Goal: Task Accomplishment & Management: Manage account settings

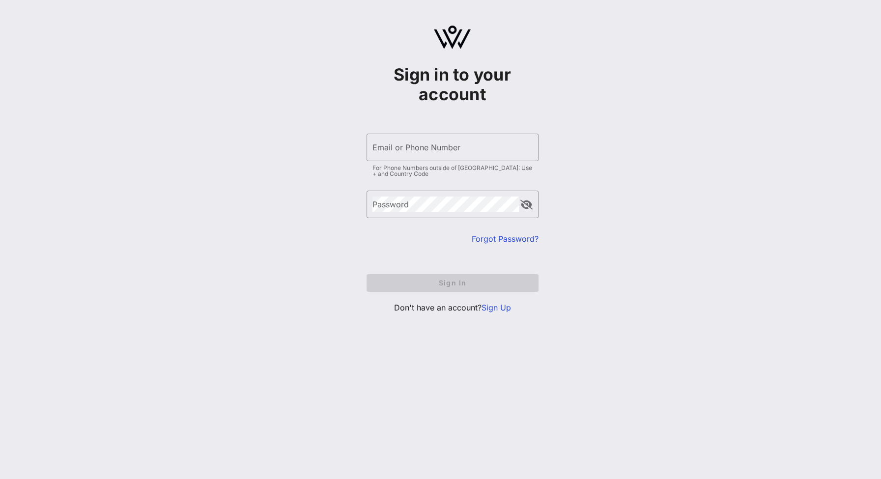
type input "[EMAIL_ADDRESS][DOMAIN_NAME]"
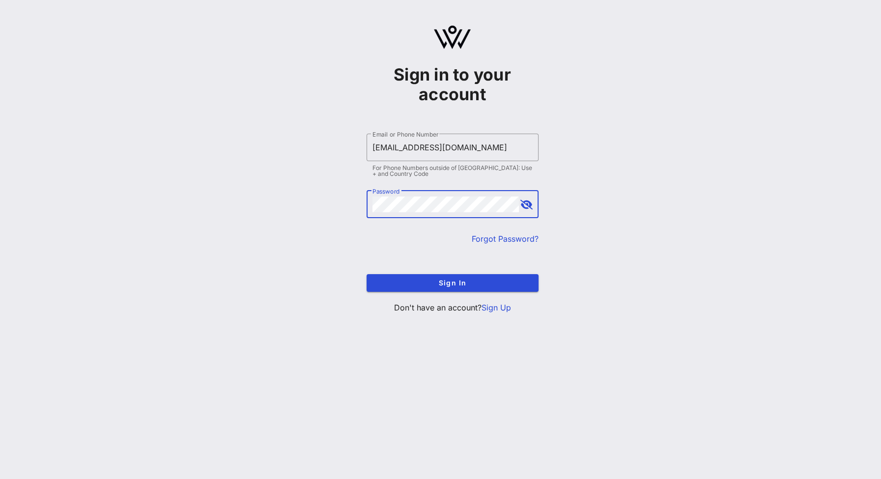
click at [475, 156] on div "Email or Phone Number [EMAIL_ADDRESS][DOMAIN_NAME]" at bounding box center [452, 148] width 160 height 28
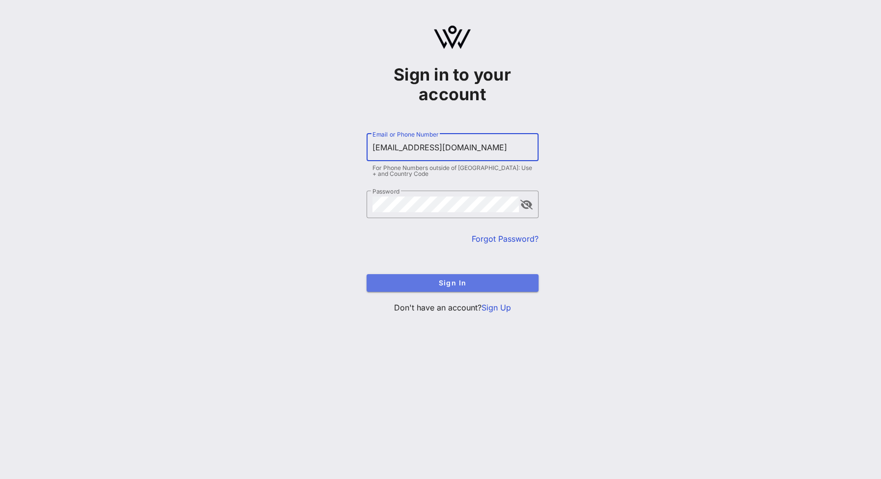
click at [491, 290] on button "Sign In" at bounding box center [452, 283] width 172 height 18
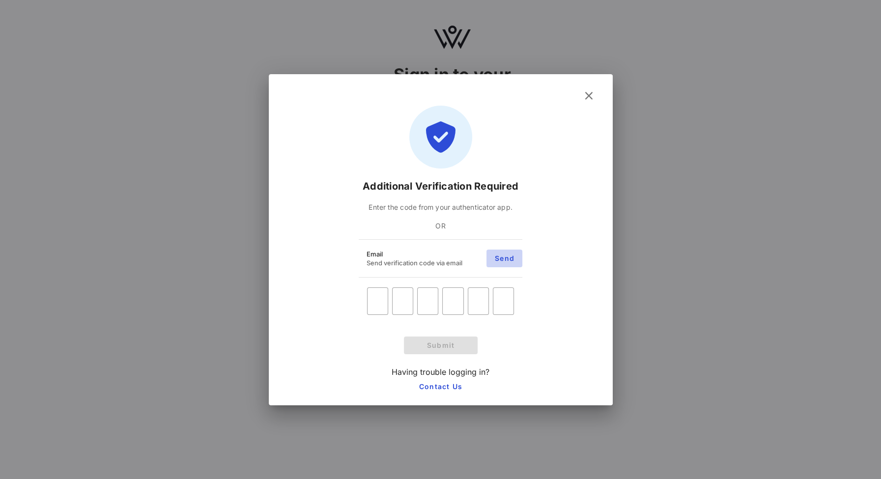
click at [496, 260] on span "Send" at bounding box center [504, 258] width 20 height 8
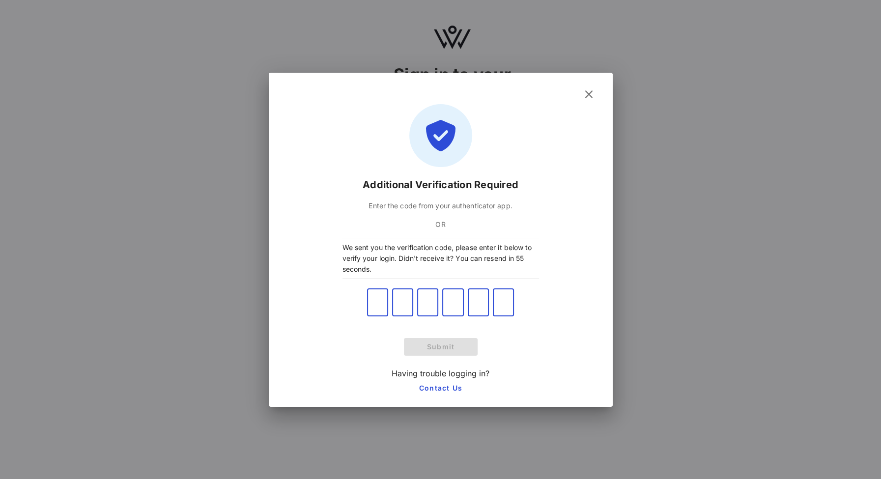
click at [376, 308] on input "text" at bounding box center [377, 303] width 21 height 16
paste input "408766"
type input "4"
type input "0"
type input "8"
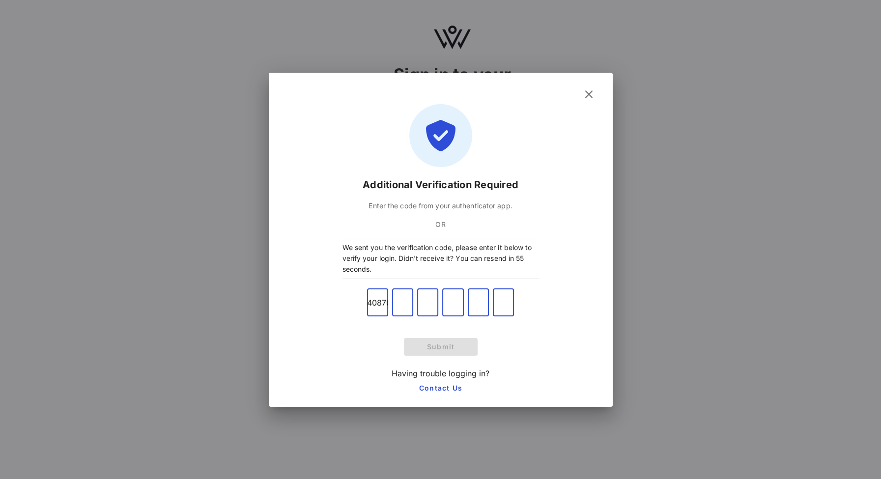
type input "7"
type input "6"
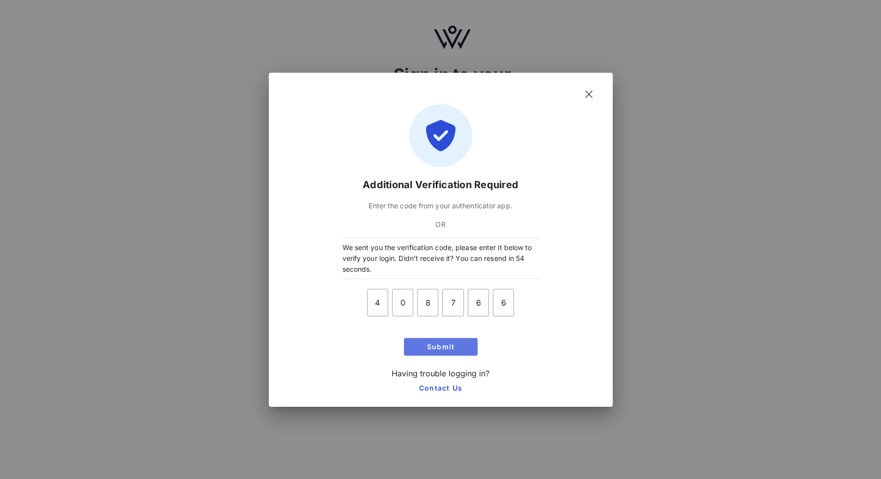
click at [429, 346] on span "Submit" at bounding box center [441, 346] width 66 height 8
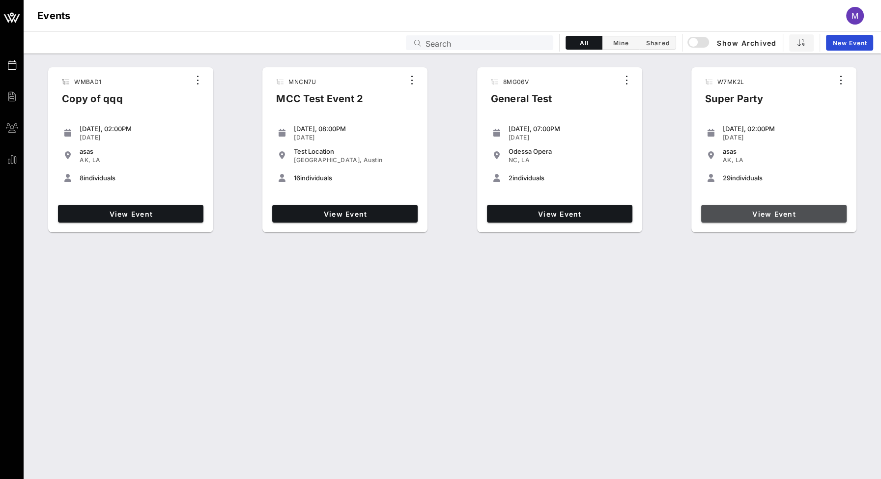
click at [738, 214] on span "View Event" at bounding box center [774, 214] width 138 height 8
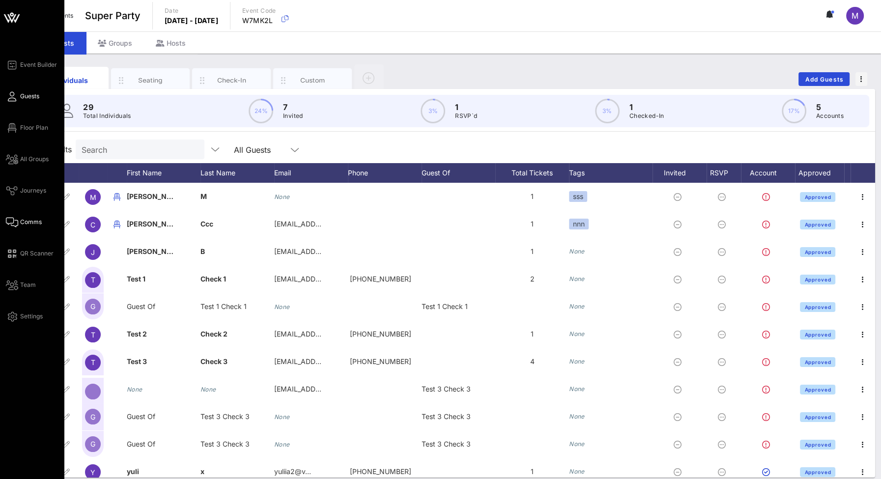
click at [23, 217] on link "Comms" at bounding box center [24, 222] width 36 height 12
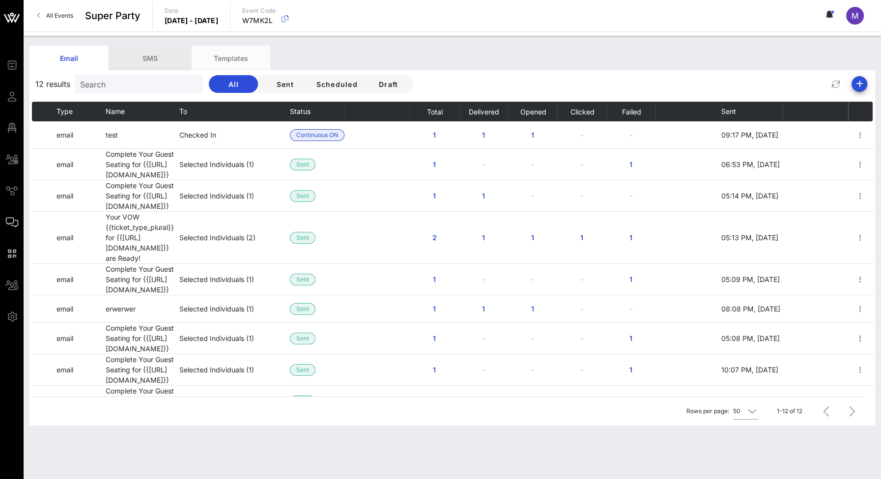
click at [161, 65] on div "SMS" at bounding box center [150, 58] width 79 height 25
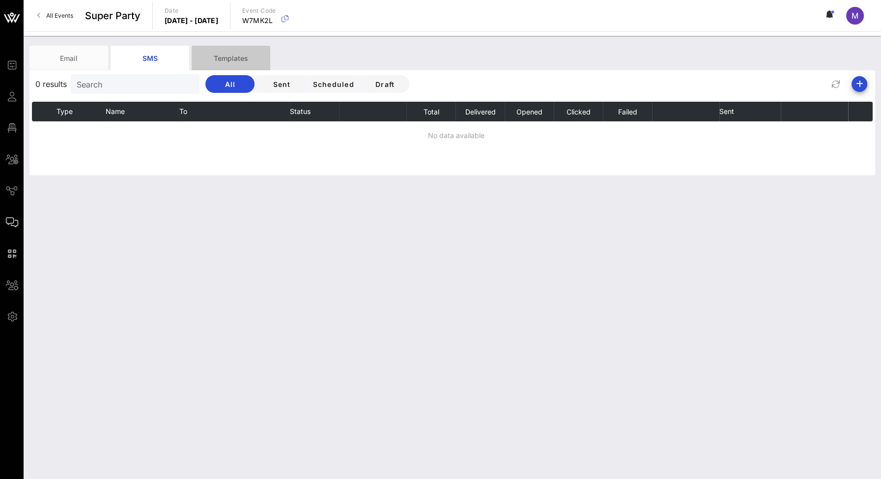
click at [212, 60] on div "Templates" at bounding box center [231, 58] width 79 height 25
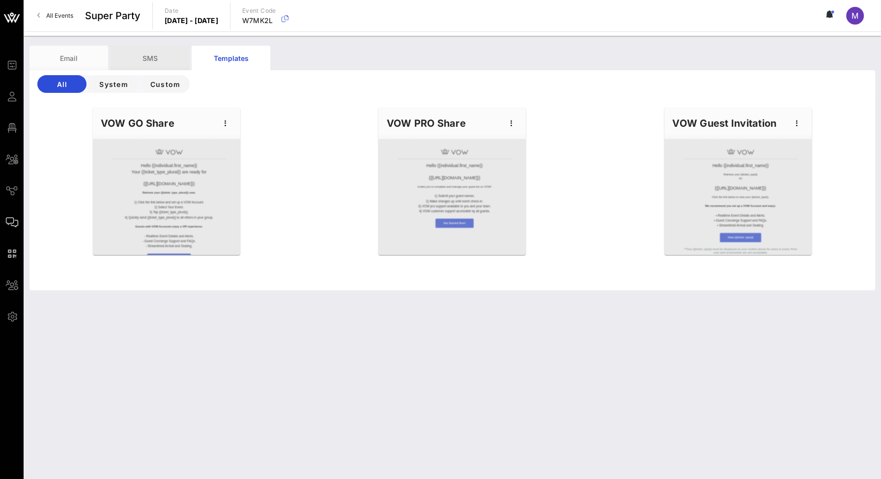
click at [161, 60] on div "SMS" at bounding box center [150, 58] width 79 height 25
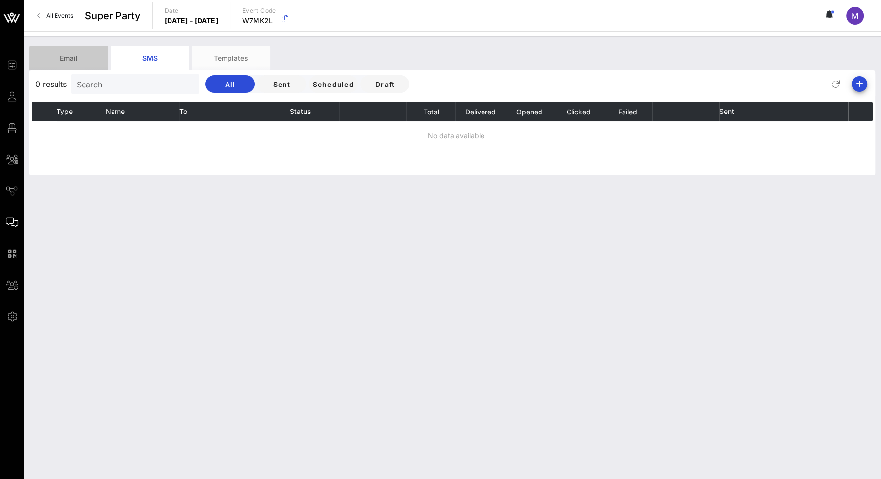
click at [83, 56] on div "Email" at bounding box center [68, 58] width 79 height 25
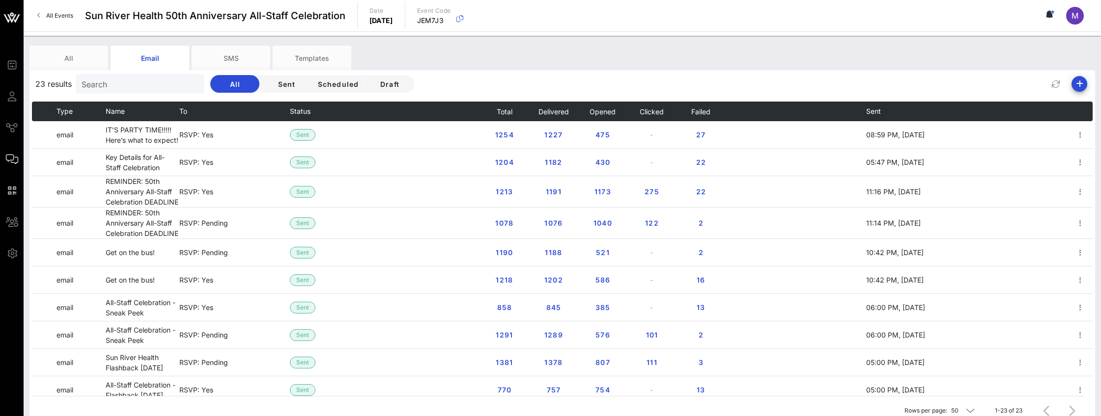
click at [65, 14] on span "All Events" at bounding box center [59, 15] width 27 height 7
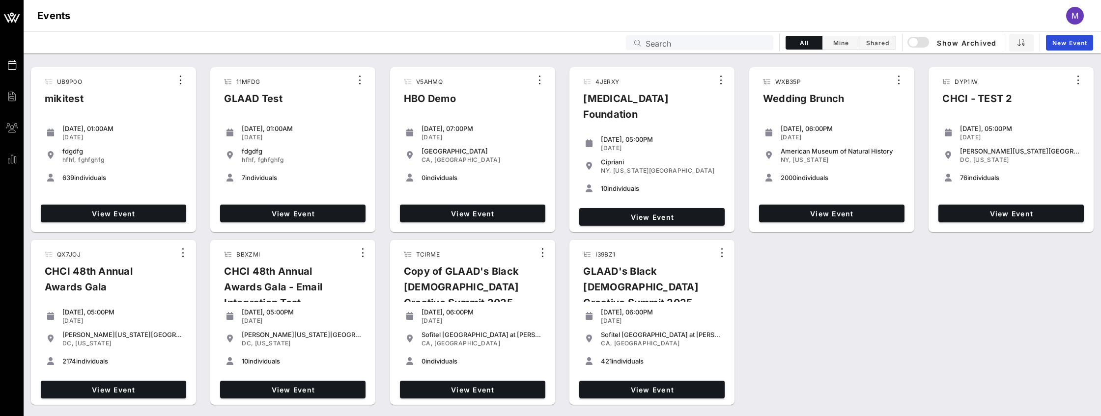
drag, startPoint x: 405, startPoint y: 19, endPoint x: 410, endPoint y: 18, distance: 4.9
click at [405, 19] on div "Events M" at bounding box center [562, 15] width 1077 height 31
click at [658, 40] on input "text" at bounding box center [706, 42] width 122 height 13
paste input "18OFM9"
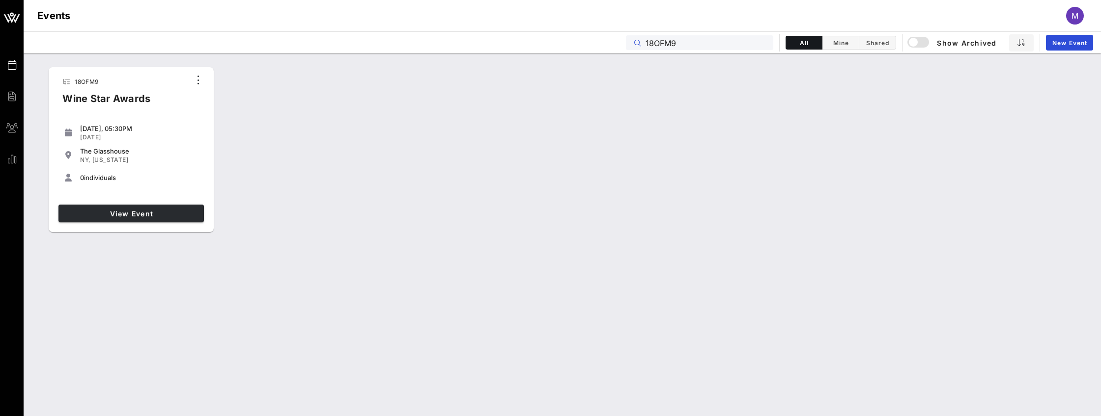
type input "18OFM9"
click at [152, 211] on span "View Event" at bounding box center [131, 214] width 138 height 8
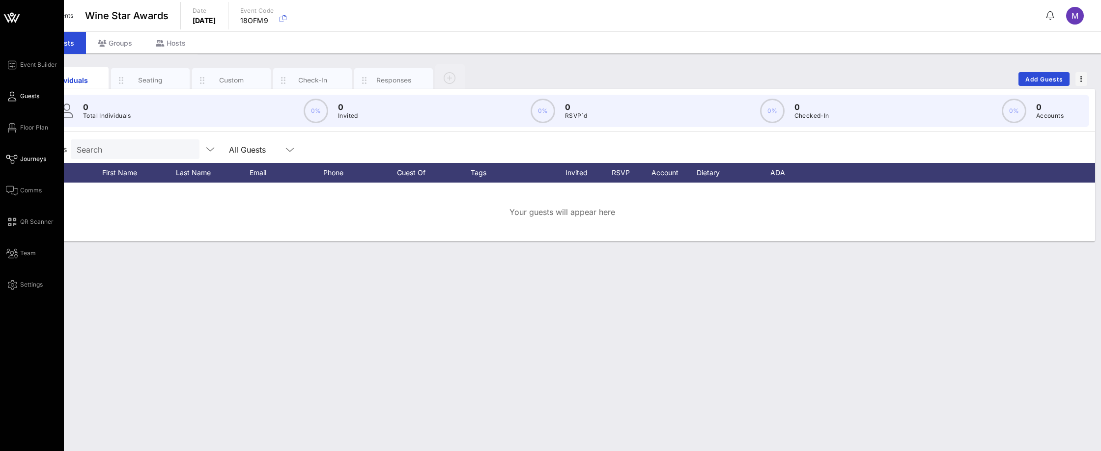
click at [33, 158] on span "Journeys" at bounding box center [33, 159] width 26 height 9
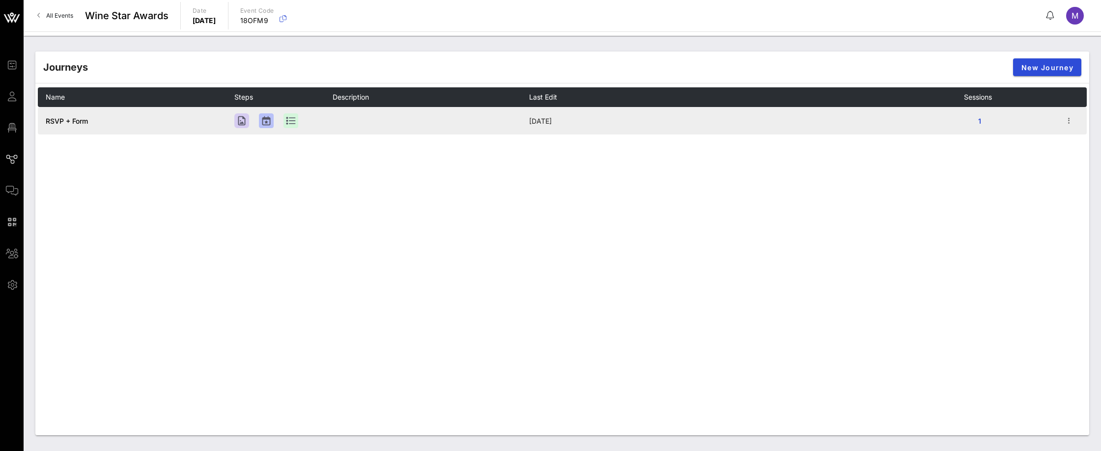
click at [66, 120] on span "RSVP + Form" at bounding box center [67, 121] width 42 height 8
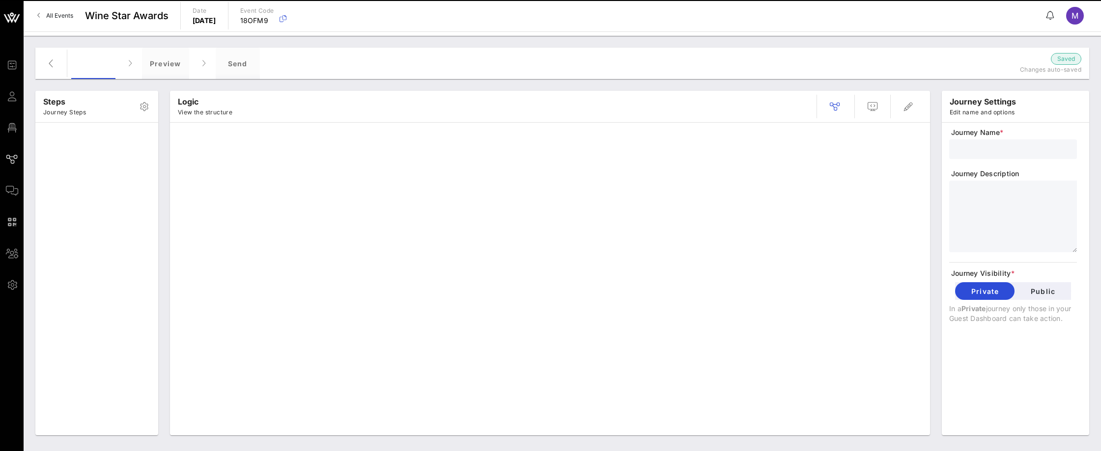
type input "RSVP + Form"
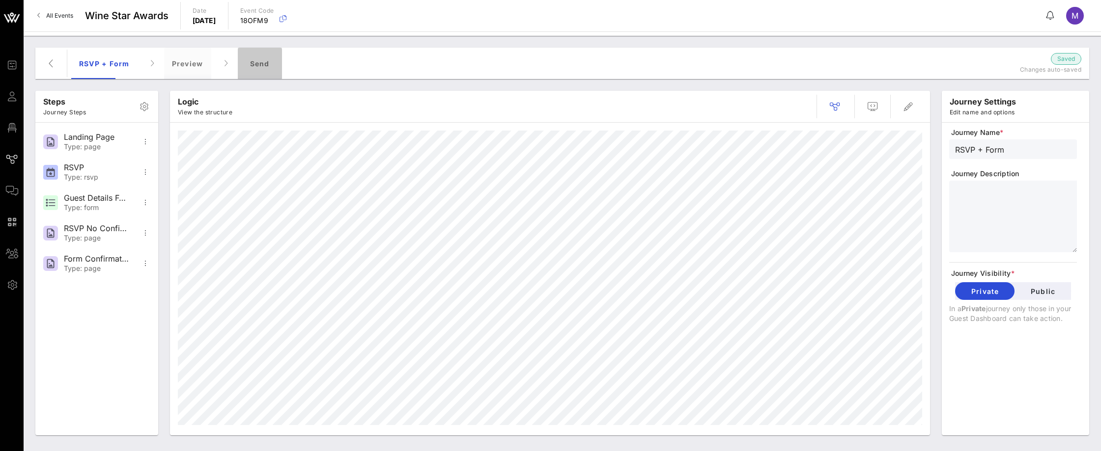
click at [266, 62] on div "Send" at bounding box center [260, 63] width 44 height 31
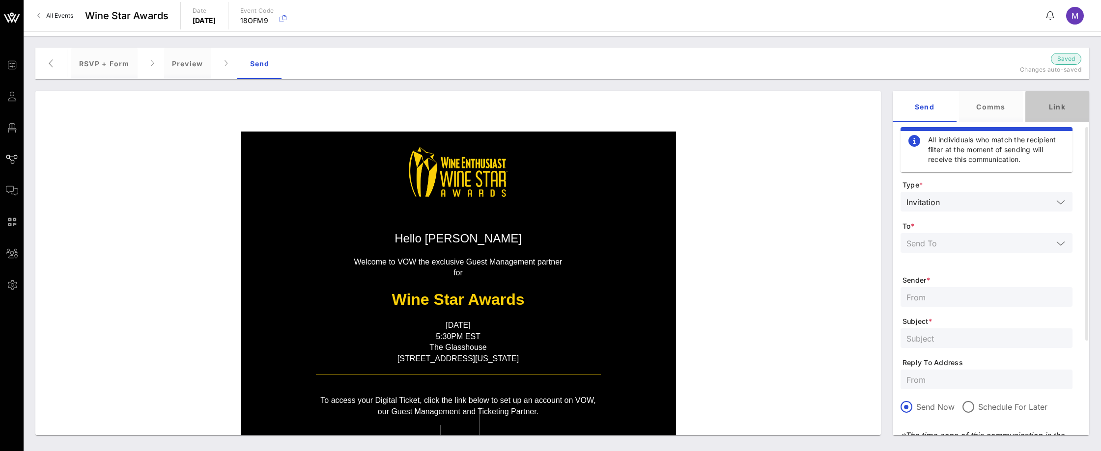
click at [1049, 104] on div "Link" at bounding box center [1057, 106] width 64 height 31
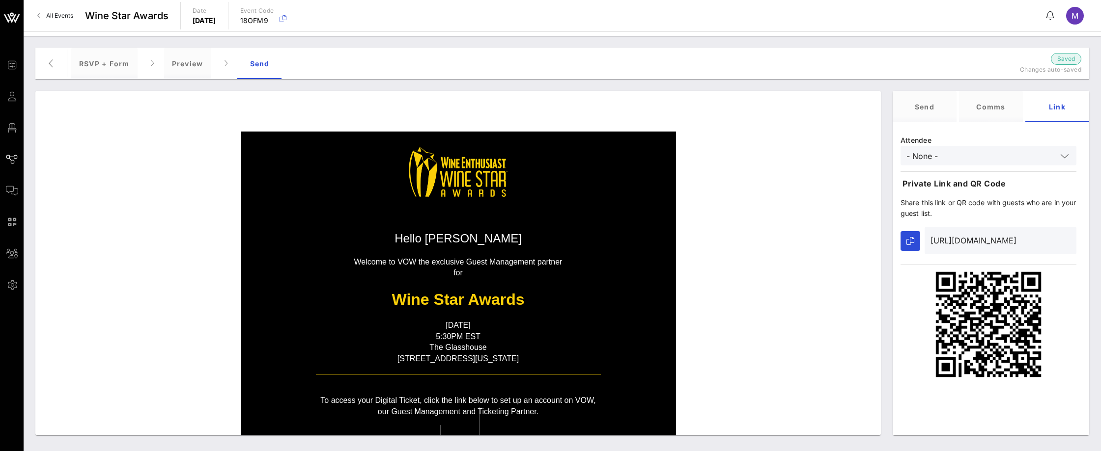
click at [922, 239] on div "https://go.vow.app/event/ffa13641-0144-4e6d-b4ad-505a02ea7036/journeys/506?atte…" at bounding box center [988, 241] width 176 height 28
click at [909, 239] on icon "button" at bounding box center [910, 241] width 8 height 8
drag, startPoint x: 977, startPoint y: 242, endPoint x: 928, endPoint y: 241, distance: 49.6
click at [928, 241] on div "https://go.vow.app/event/ffa13641-0144-4e6d-b4ad-505a02ea7036/journeys/506?atte…" at bounding box center [1000, 241] width 152 height 28
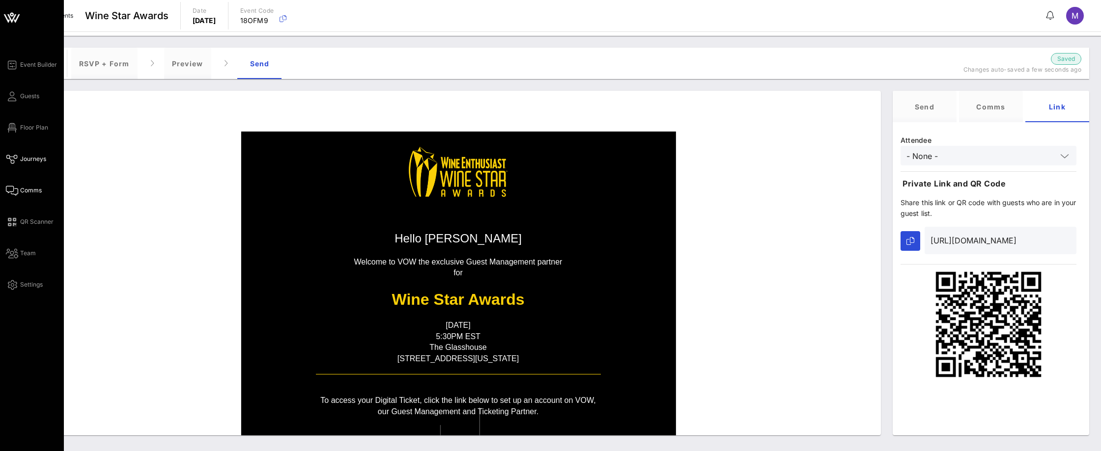
click at [39, 189] on span "Comms" at bounding box center [31, 190] width 22 height 9
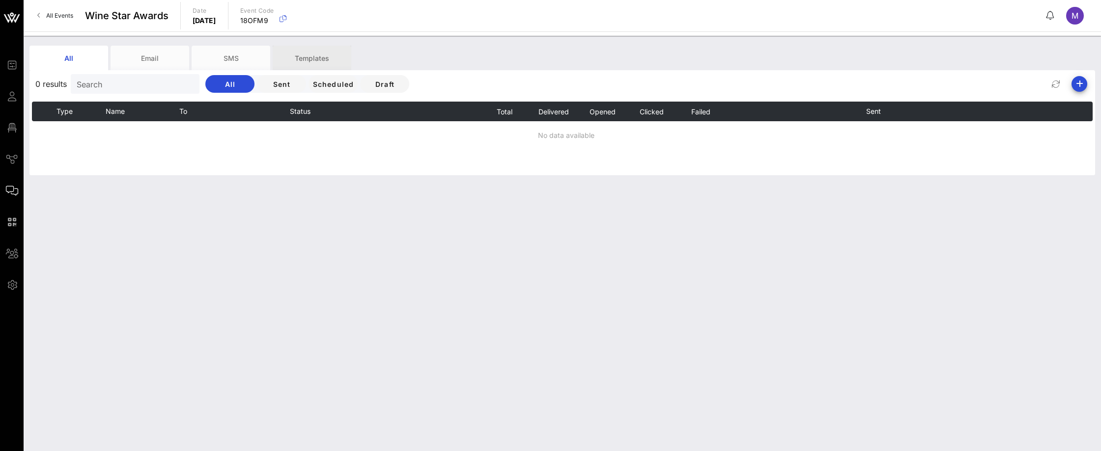
click at [313, 55] on div "Templates" at bounding box center [312, 58] width 79 height 25
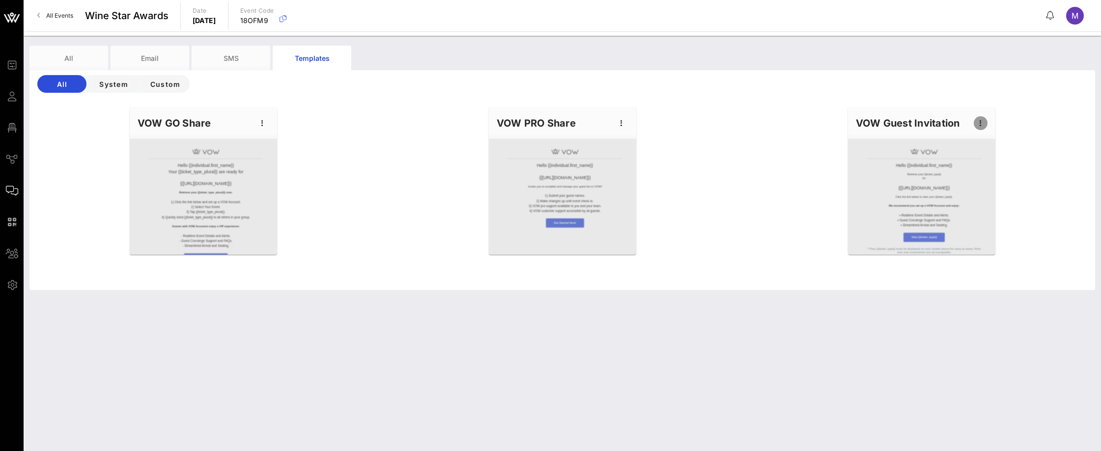
click at [983, 125] on icon "button" at bounding box center [980, 123] width 12 height 12
click at [999, 142] on div "Edit" at bounding box center [995, 140] width 25 height 8
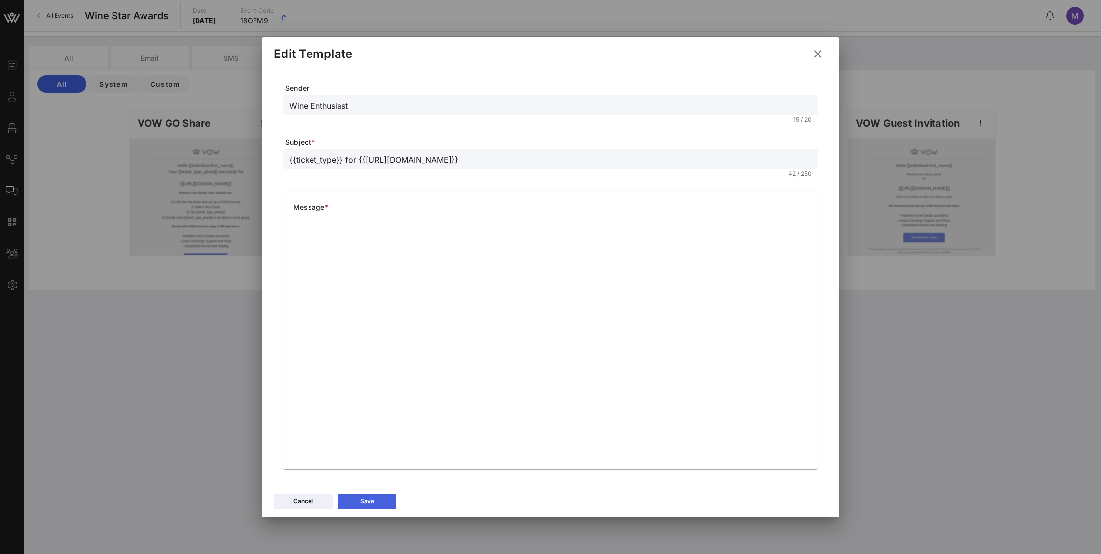
click at [387, 416] on button "Save" at bounding box center [366, 502] width 59 height 16
